Goal: Information Seeking & Learning: Understand process/instructions

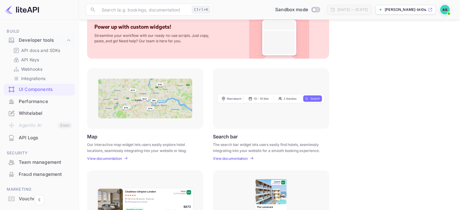
scroll to position [16, 0]
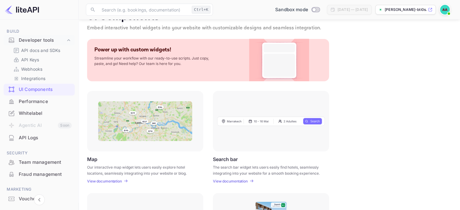
click at [112, 185] on div "UI Components Embed interactive hotel widgets into your website with customizab…" at bounding box center [269, 197] width 367 height 373
click at [266, 54] on img at bounding box center [279, 60] width 49 height 42
click at [111, 182] on p "View documentation" at bounding box center [104, 181] width 35 height 5
click at [49, 52] on p "API docs and SDKs" at bounding box center [40, 50] width 39 height 6
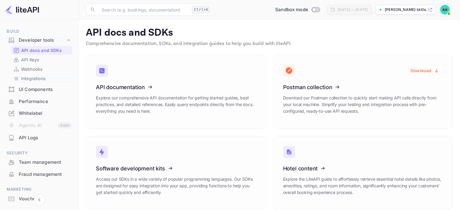
click at [34, 77] on p "Integrations" at bounding box center [33, 78] width 24 height 6
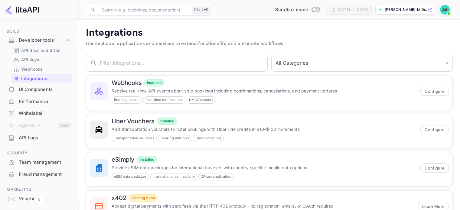
click at [35, 50] on p "API docs and SDKs" at bounding box center [40, 50] width 39 height 6
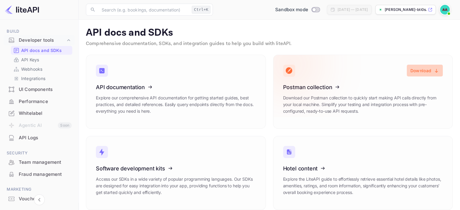
click at [419, 71] on button "Download" at bounding box center [425, 71] width 36 height 12
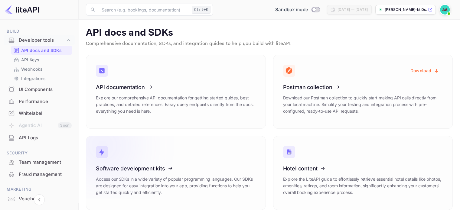
click at [157, 166] on icon at bounding box center [133, 167] width 94 height 62
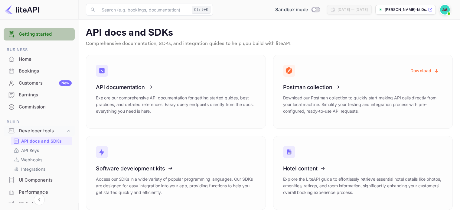
click at [43, 37] on link "Getting started" at bounding box center [45, 34] width 53 height 7
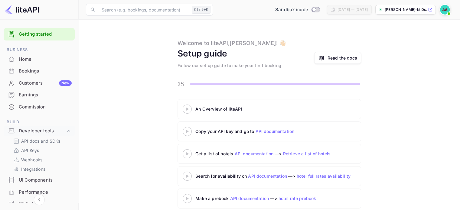
drag, startPoint x: 330, startPoint y: 151, endPoint x: 344, endPoint y: 128, distance: 26.3
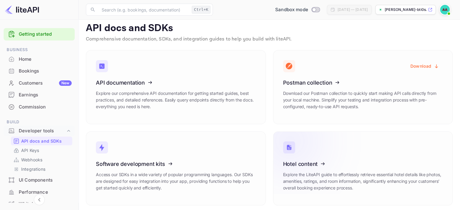
scroll to position [7, 0]
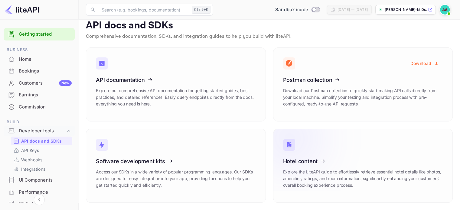
click at [318, 162] on icon at bounding box center [320, 160] width 94 height 62
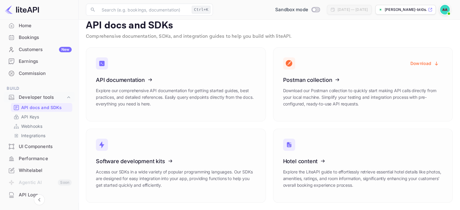
scroll to position [119, 0]
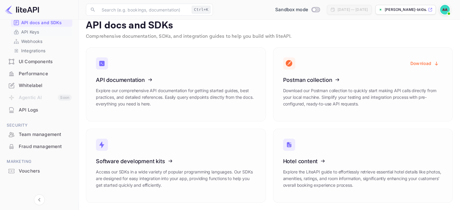
click at [31, 33] on p "API Keys" at bounding box center [30, 32] width 18 height 6
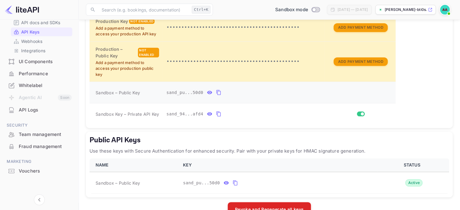
scroll to position [171, 0]
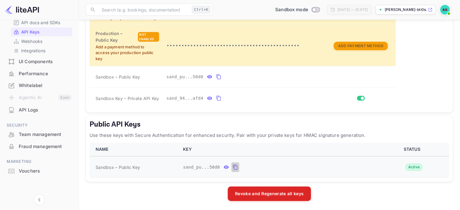
click at [235, 166] on icon "public api keys table" at bounding box center [235, 167] width 5 height 7
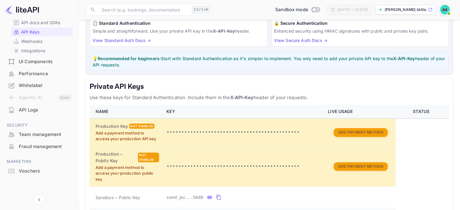
scroll to position [0, 0]
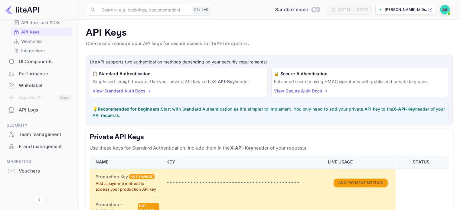
click at [138, 90] on link "View Standard Auth Docs →" at bounding box center [122, 90] width 58 height 5
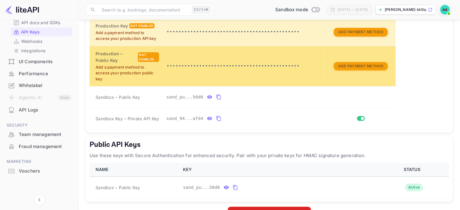
scroll to position [151, 0]
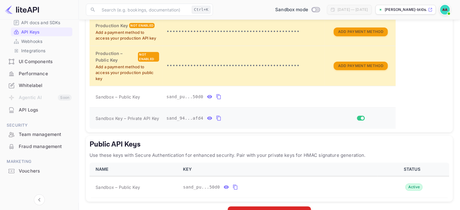
click at [207, 120] on icon "private api keys table" at bounding box center [209, 118] width 5 height 7
click at [287, 119] on icon "private api keys table" at bounding box center [289, 118] width 5 height 7
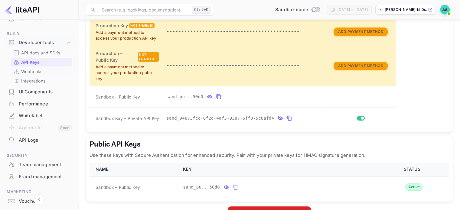
click at [44, 70] on link "Webhooks" at bounding box center [41, 71] width 57 height 6
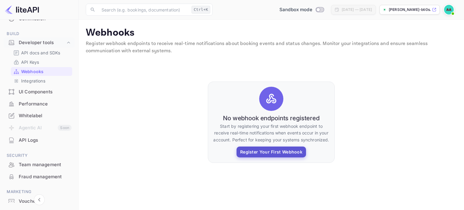
click at [264, 153] on button "Register Your First Webhook" at bounding box center [272, 152] width 70 height 11
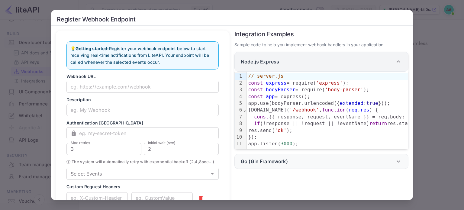
click at [273, 57] on div "Node.js Express" at bounding box center [322, 62] width 174 height 20
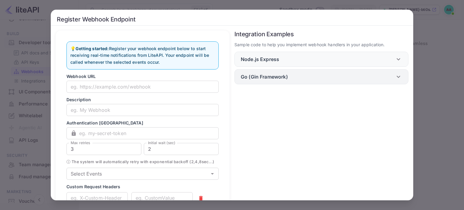
click at [279, 76] on p "Go (Gin Framework)" at bounding box center [264, 76] width 47 height 7
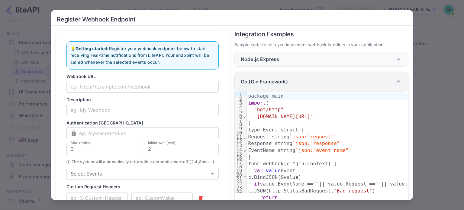
click at [279, 77] on div "Go (Gin Framework)" at bounding box center [322, 82] width 174 height 20
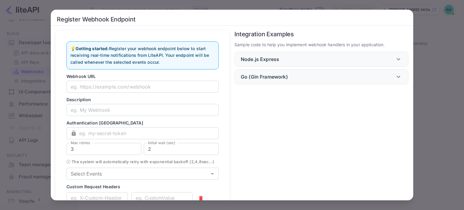
click at [419, 108] on div "Register Webhook Endpoint 💡 Getting started: Register your webhook endpoint bel…" at bounding box center [232, 105] width 464 height 210
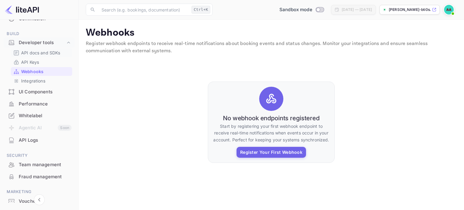
click at [39, 52] on p "API docs and SDKs" at bounding box center [40, 53] width 39 height 6
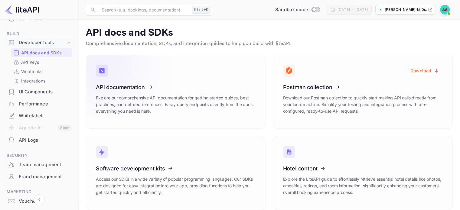
click at [133, 89] on icon at bounding box center [133, 86] width 94 height 62
